Goal: Task Accomplishment & Management: Complete application form

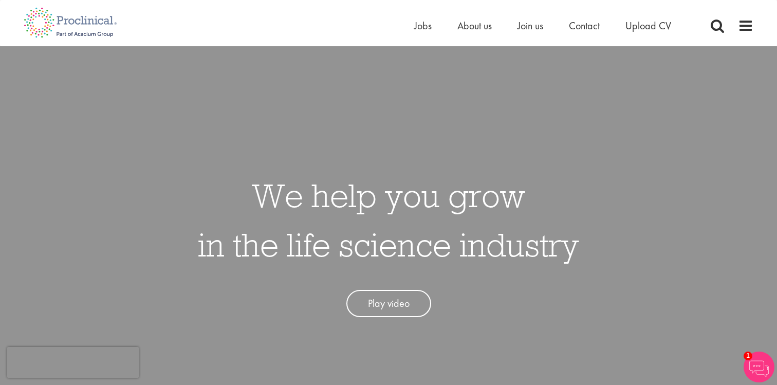
click at [393, 307] on link "Play video" at bounding box center [389, 303] width 85 height 27
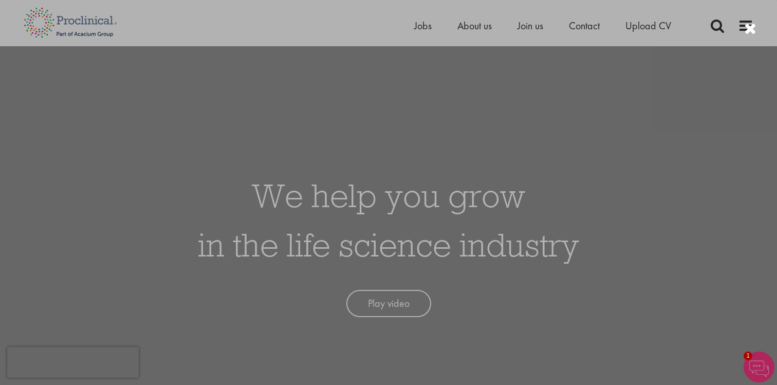
click at [675, 183] on div at bounding box center [388, 192] width 777 height 385
click at [689, 88] on div at bounding box center [388, 192] width 777 height 385
click at [751, 30] on div at bounding box center [751, 29] width 12 height 17
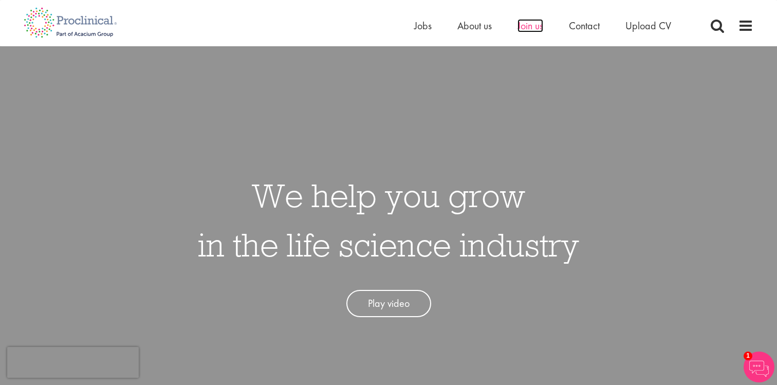
click at [537, 30] on span "Join us" at bounding box center [531, 25] width 26 height 13
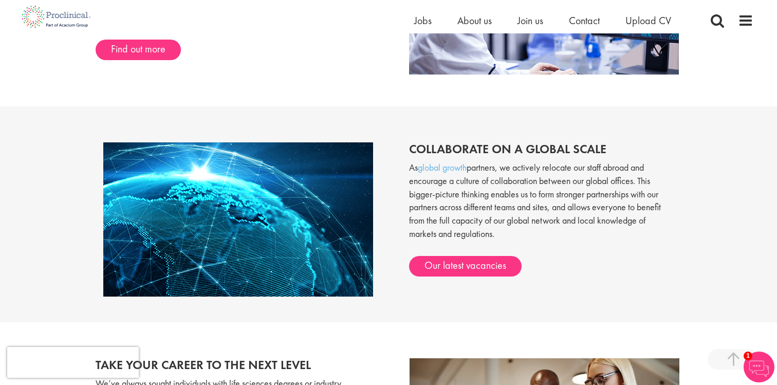
scroll to position [711, 0]
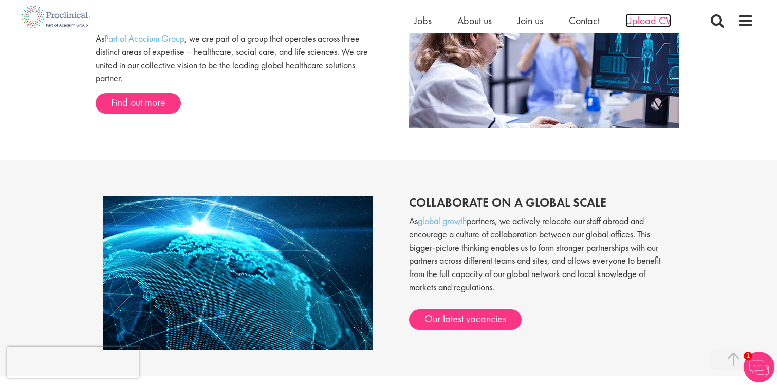
click at [639, 16] on span "Upload CV" at bounding box center [649, 20] width 46 height 13
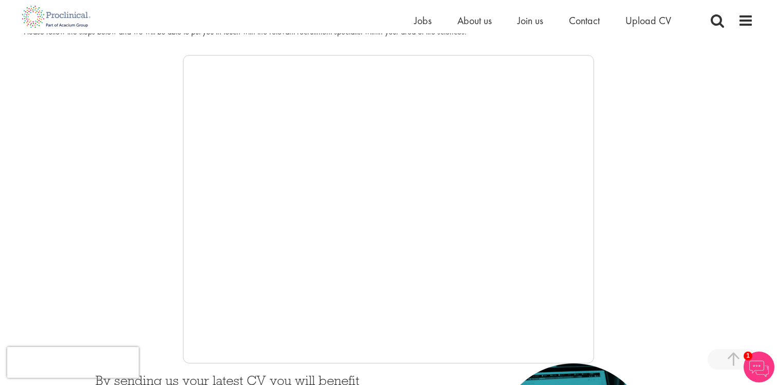
scroll to position [159, 0]
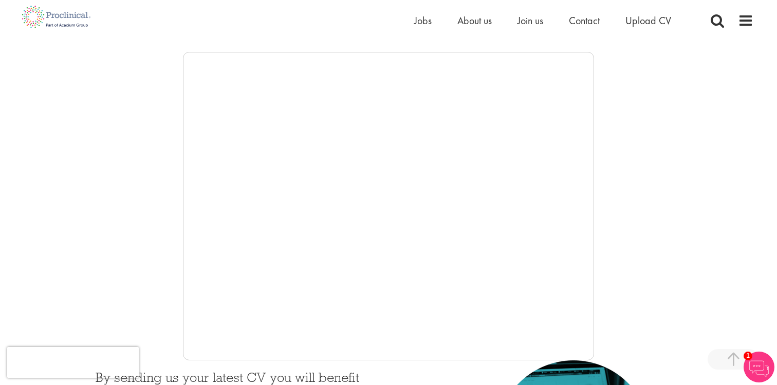
click at [655, 257] on div at bounding box center [389, 206] width 730 height 308
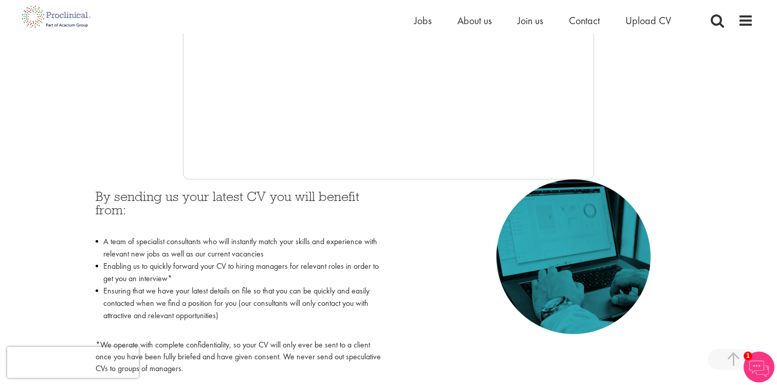
scroll to position [338, 0]
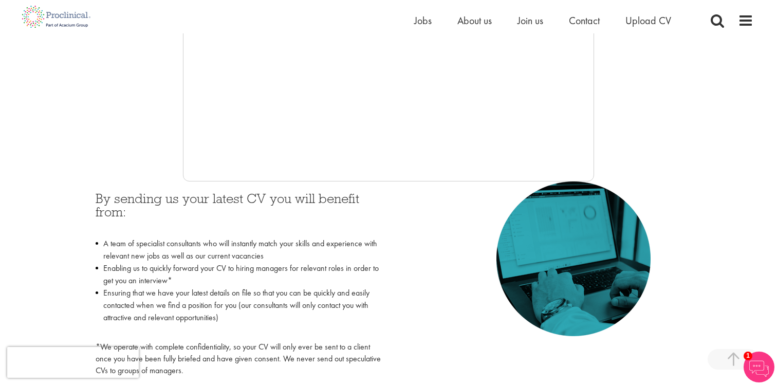
click at [646, 251] on img at bounding box center [574, 258] width 154 height 155
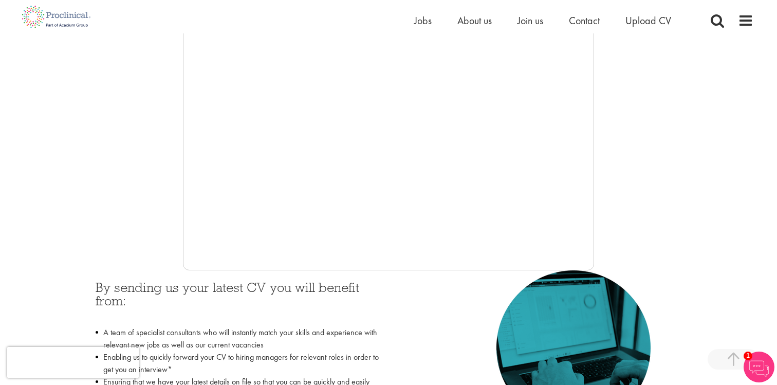
scroll to position [248, 0]
click at [161, 155] on div at bounding box center [389, 117] width 730 height 308
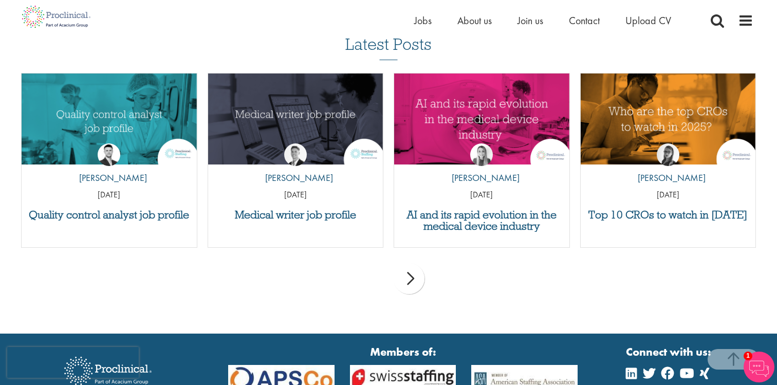
scroll to position [998, 0]
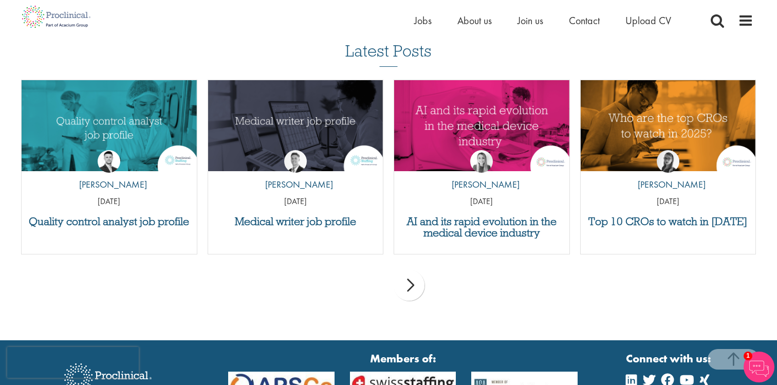
click at [417, 292] on div "next" at bounding box center [409, 285] width 31 height 31
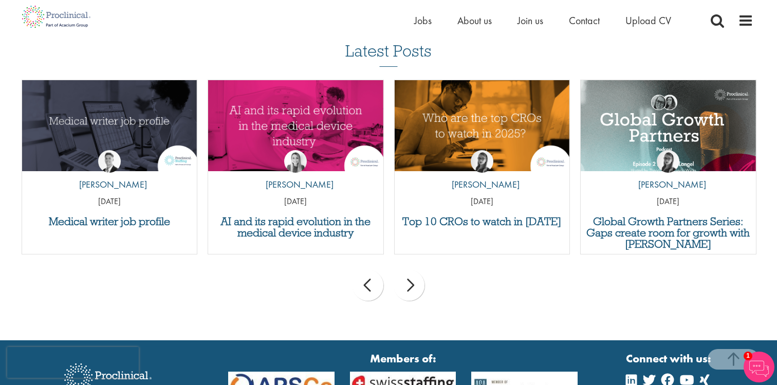
click at [417, 292] on div "next" at bounding box center [409, 285] width 31 height 31
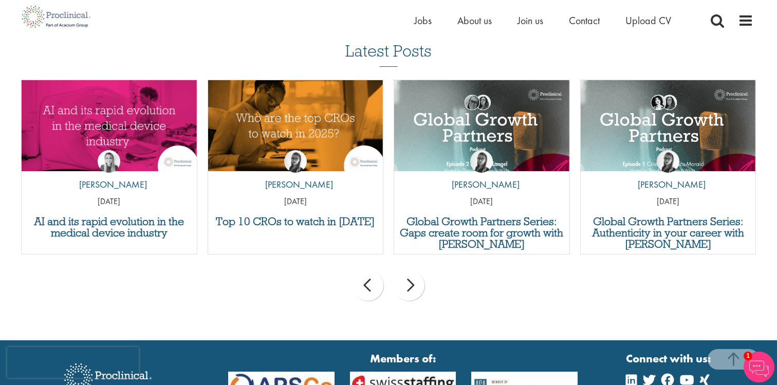
click at [417, 292] on div "next" at bounding box center [409, 285] width 31 height 31
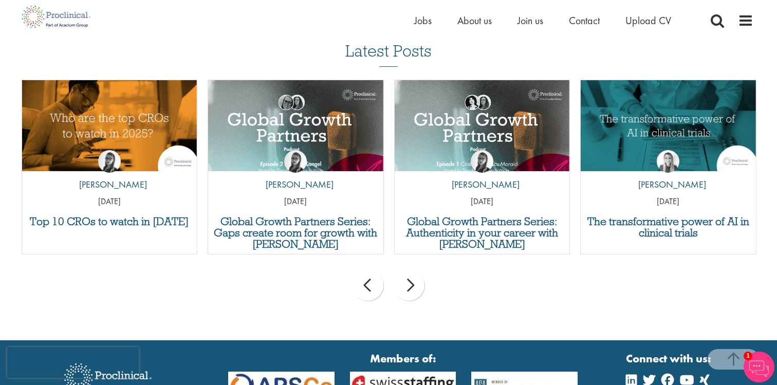
click at [417, 292] on div "next" at bounding box center [409, 285] width 31 height 31
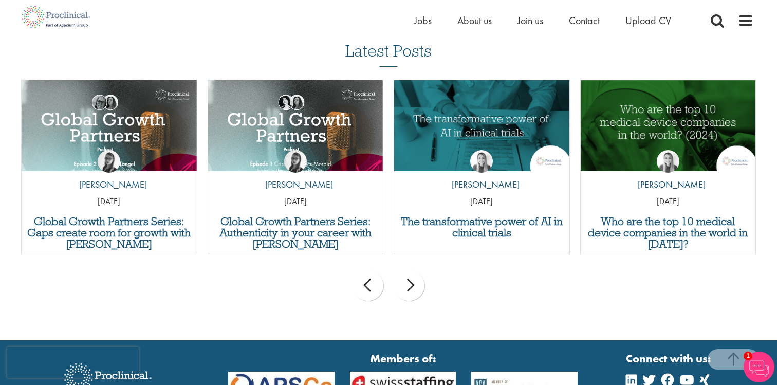
click at [417, 292] on div "next" at bounding box center [409, 285] width 31 height 31
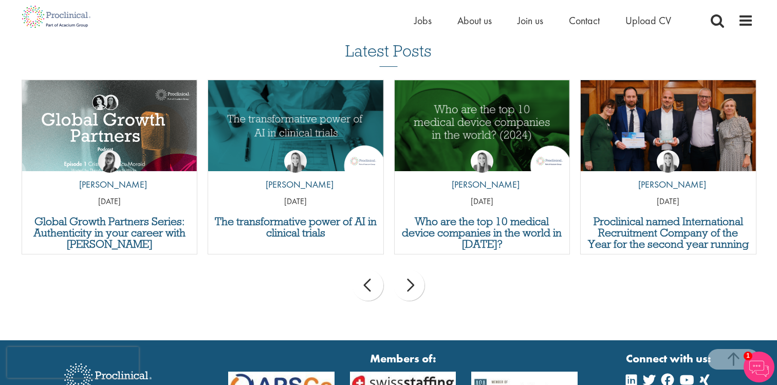
click at [417, 292] on div "next" at bounding box center [409, 285] width 31 height 31
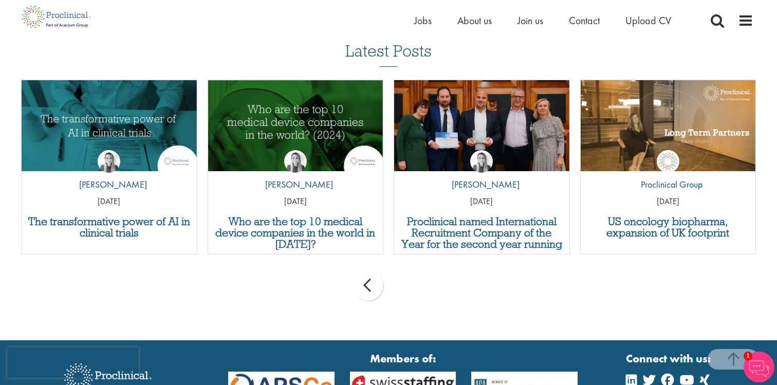
click at [417, 292] on div "prev next" at bounding box center [389, 287] width 746 height 45
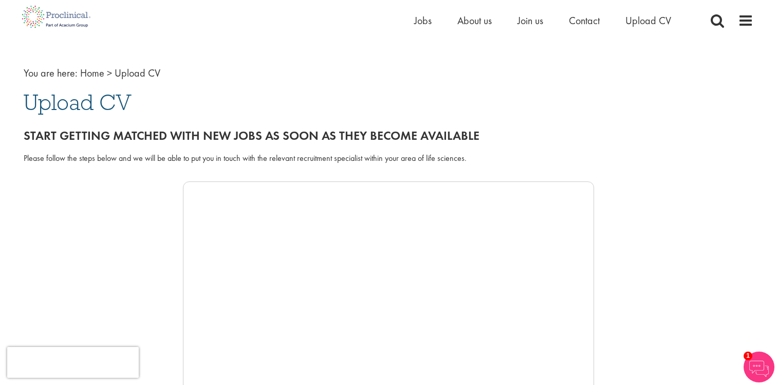
scroll to position [0, 0]
